Goal: Transaction & Acquisition: Book appointment/travel/reservation

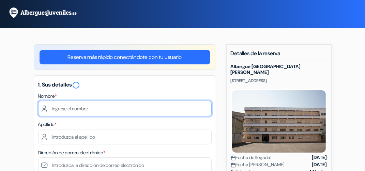
click at [89, 110] on input "text" at bounding box center [125, 108] width 174 height 15
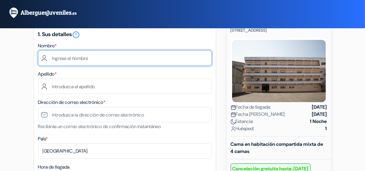
scroll to position [36, 0]
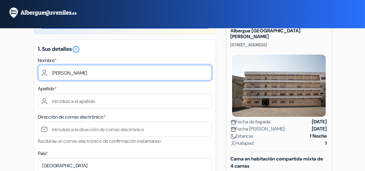
type input "[PERSON_NAME]"
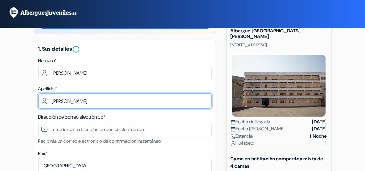
type input "Gil Ortega"
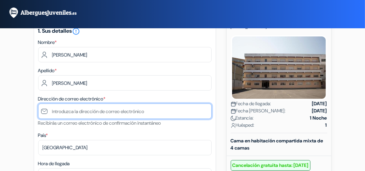
scroll to position [72, 0]
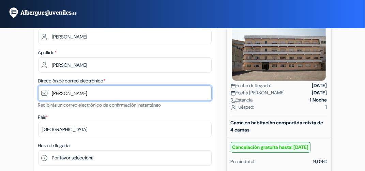
type input "[EMAIL_ADDRESS][DOMAIN_NAME]"
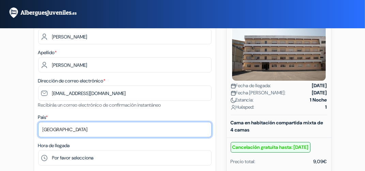
select select "fr"
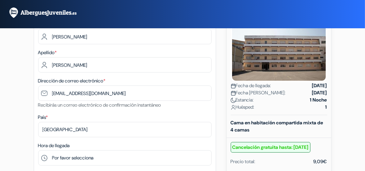
type input "638704980"
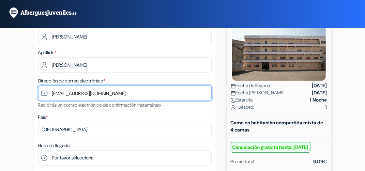
scroll to position [108, 0]
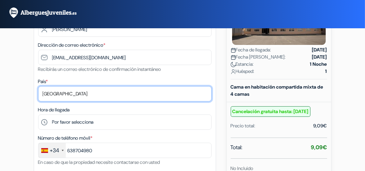
click at [38, 86] on select "Selecciona país Abjasia Afganistán Albania Alemania Andorra Angola Anguila Anti…" at bounding box center [125, 93] width 174 height 15
select select "es"
click option "España" at bounding box center [0, 0] width 0 height 0
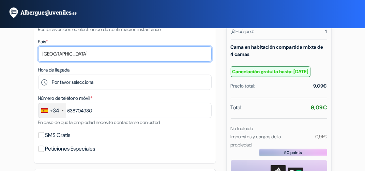
scroll to position [216, 0]
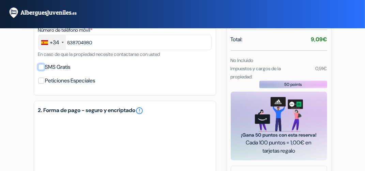
click at [42, 68] on input "SMS Gratis" at bounding box center [41, 67] width 6 height 6
checkbox input "true"
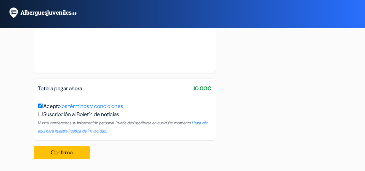
scroll to position [472, 0]
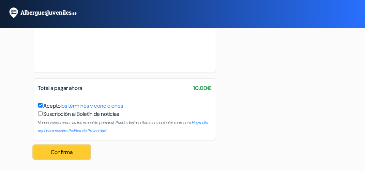
click at [69, 151] on button "Confirma Loading..." at bounding box center [62, 152] width 57 height 13
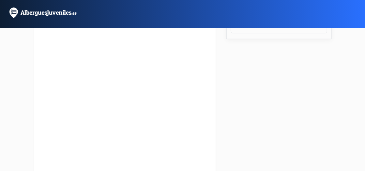
scroll to position [184, 0]
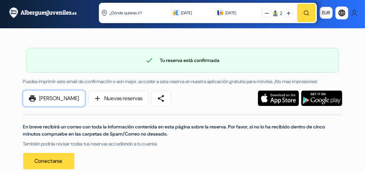
click at [63, 106] on link "print [PERSON_NAME]" at bounding box center [54, 99] width 62 height 16
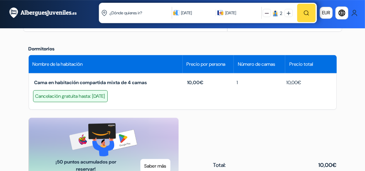
scroll to position [252, 0]
